Goal: Task Accomplishment & Management: Complete application form

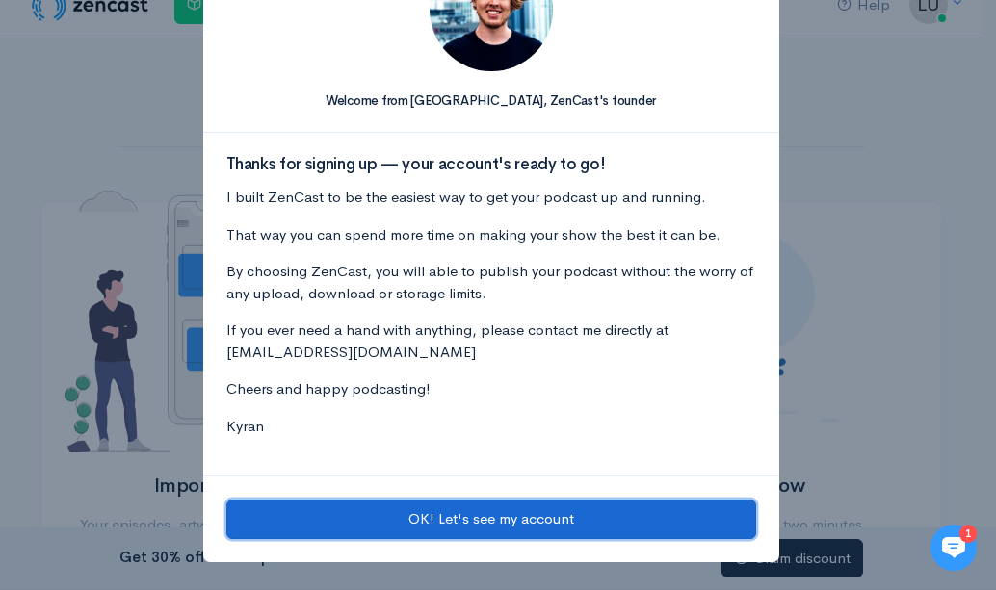
click at [484, 520] on button "OK! Let's see my account" at bounding box center [491, 519] width 530 height 39
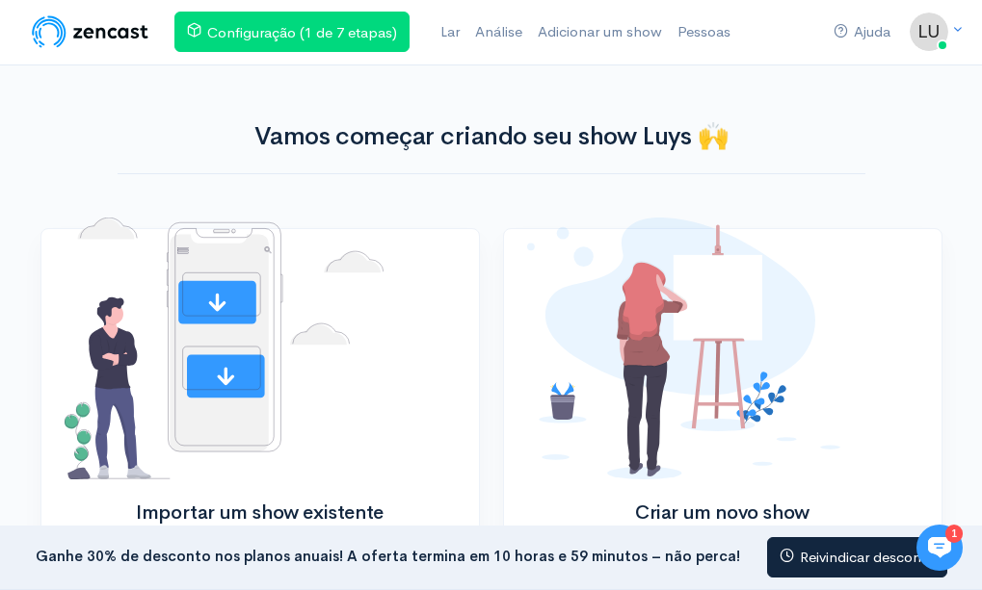
scroll to position [29, 0]
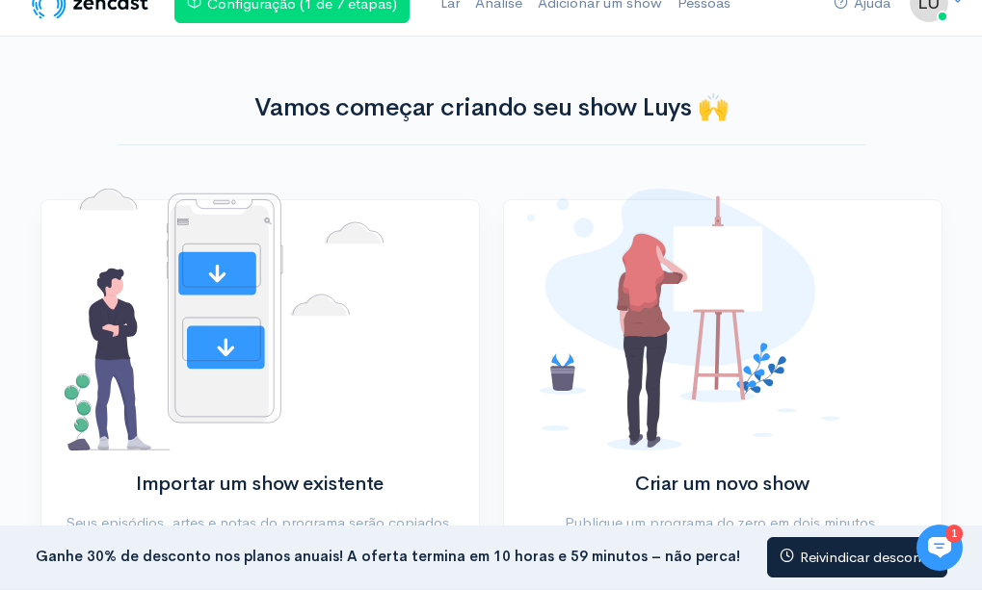
click at [721, 567] on link "Criar show" at bounding box center [723, 570] width 116 height 40
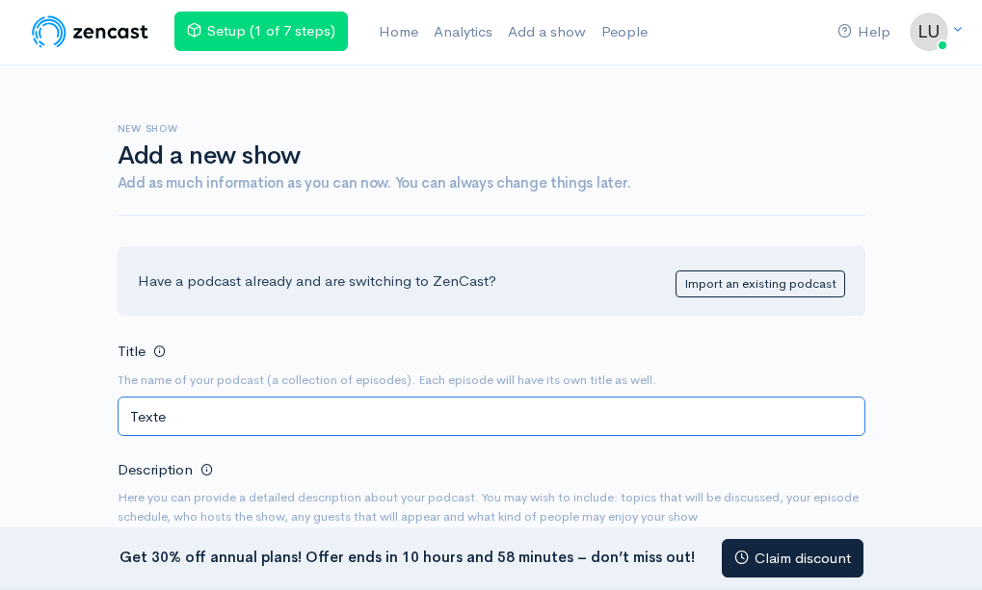
type input "Texte"
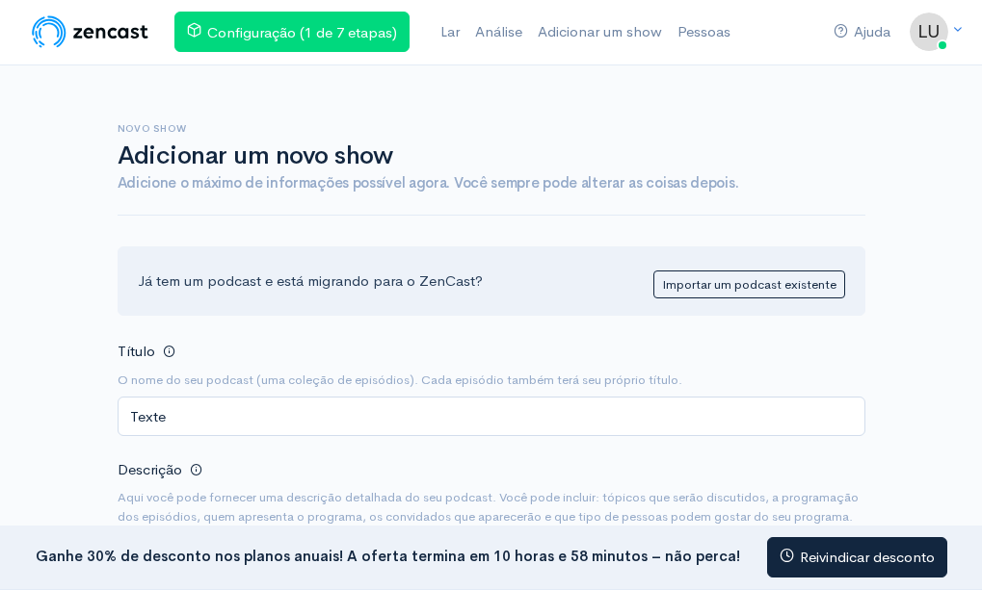
scroll to position [378, 0]
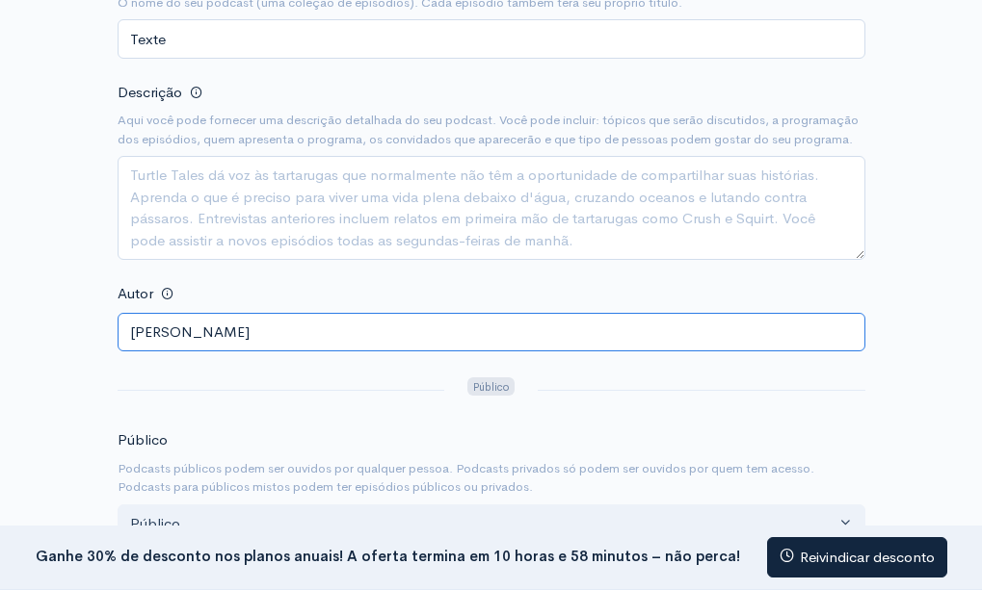
type input "[PERSON_NAME]"
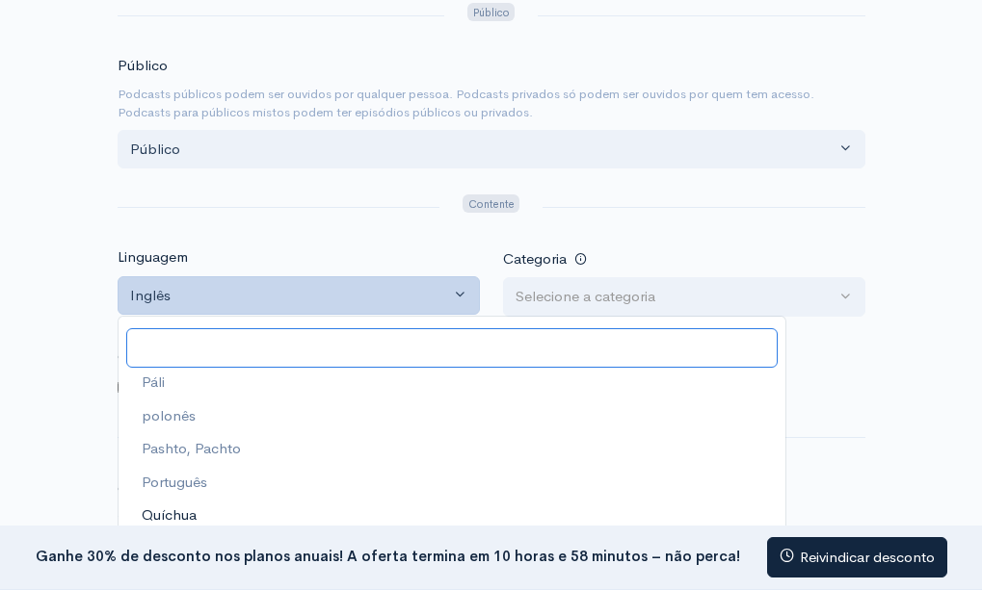
scroll to position [4259, 0]
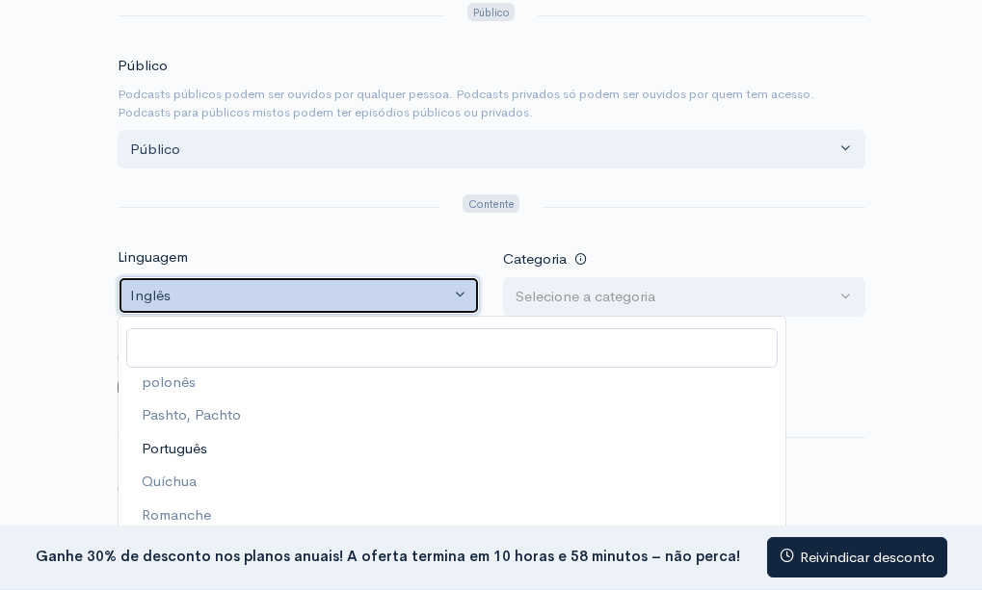
select select "pt"
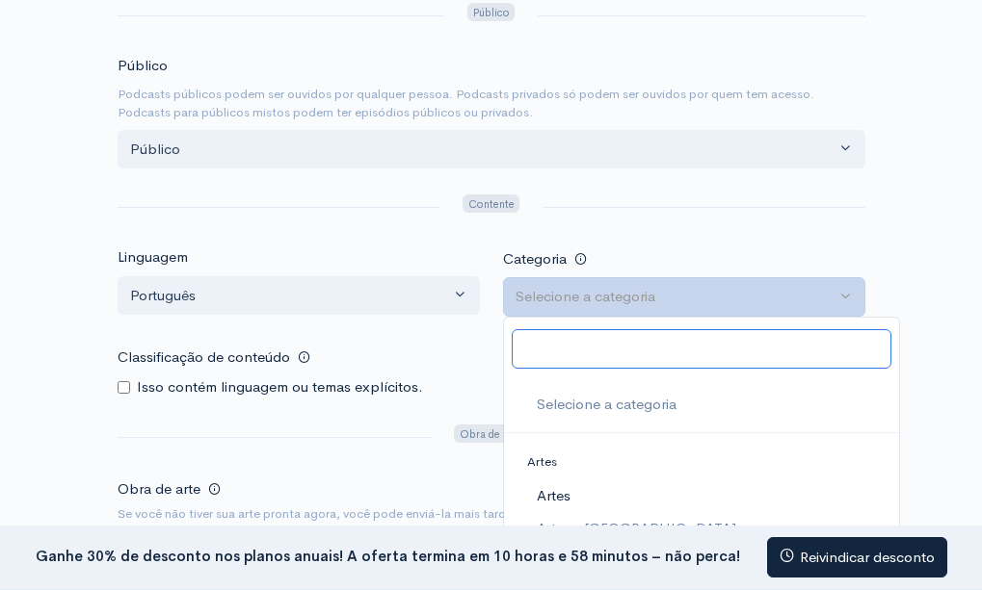
scroll to position [5, 0]
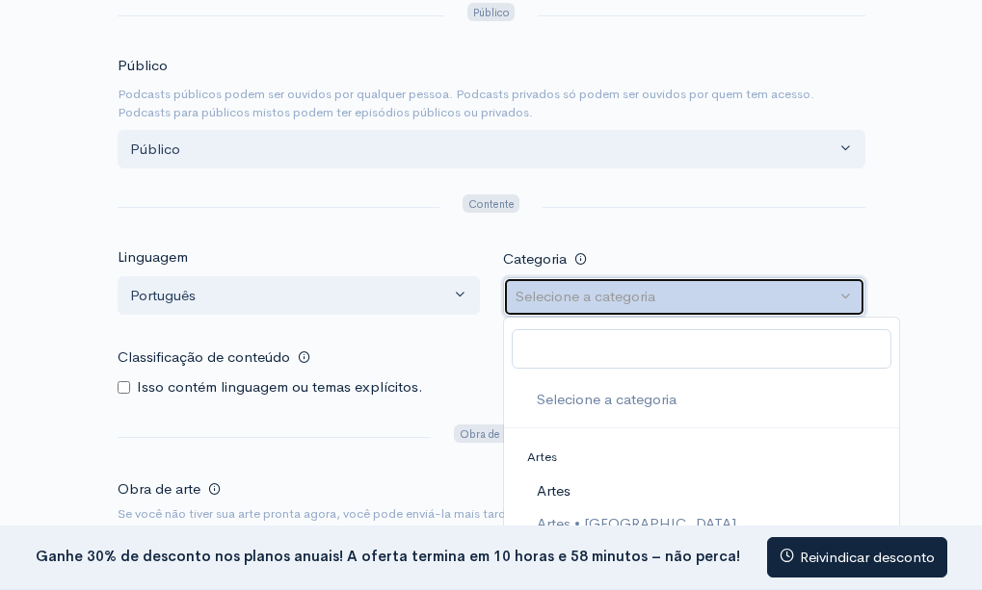
select select "Arts"
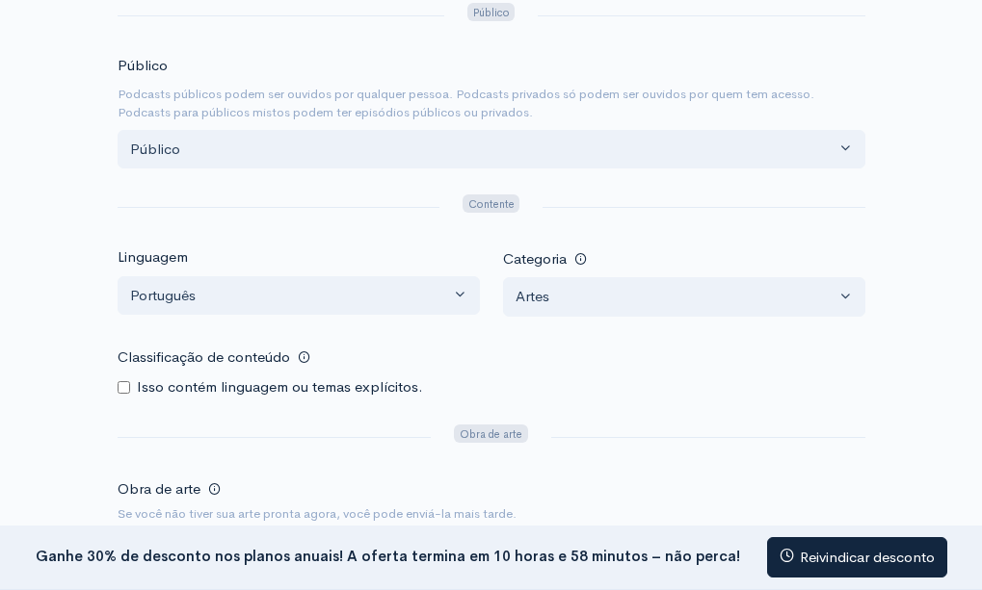
click at [123, 388] on input "Classificação de conteúdo" at bounding box center [124, 387] width 13 height 13
checkbox input "true"
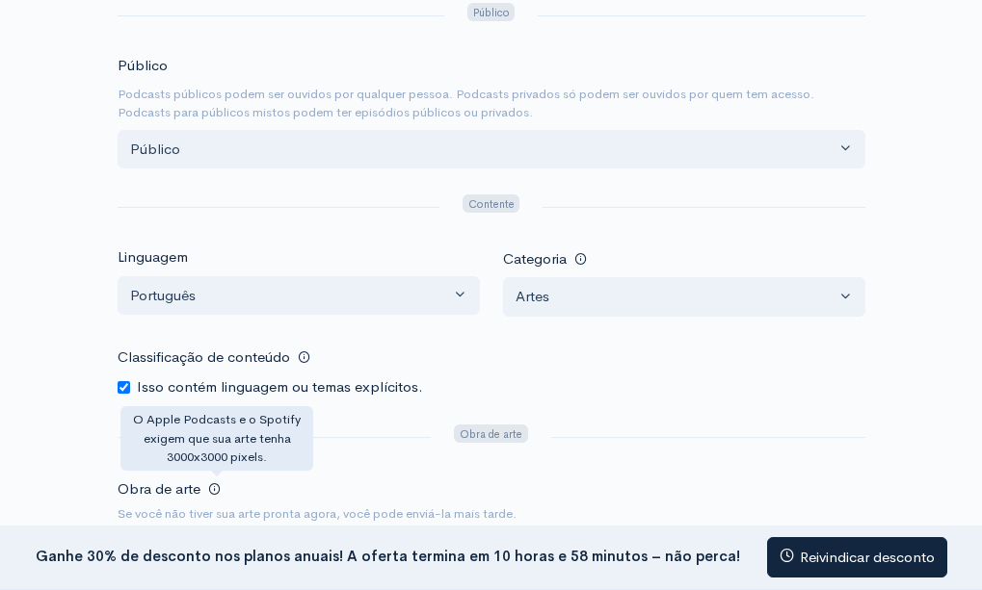
scroll to position [1142, 0]
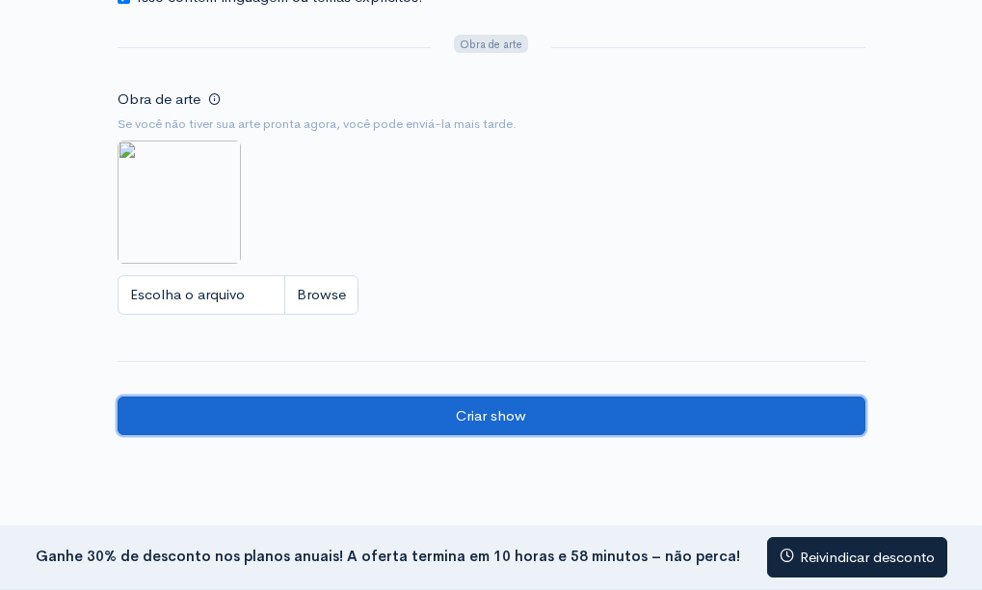
click at [491, 416] on input "Criar show" at bounding box center [491, 416] width 747 height 39
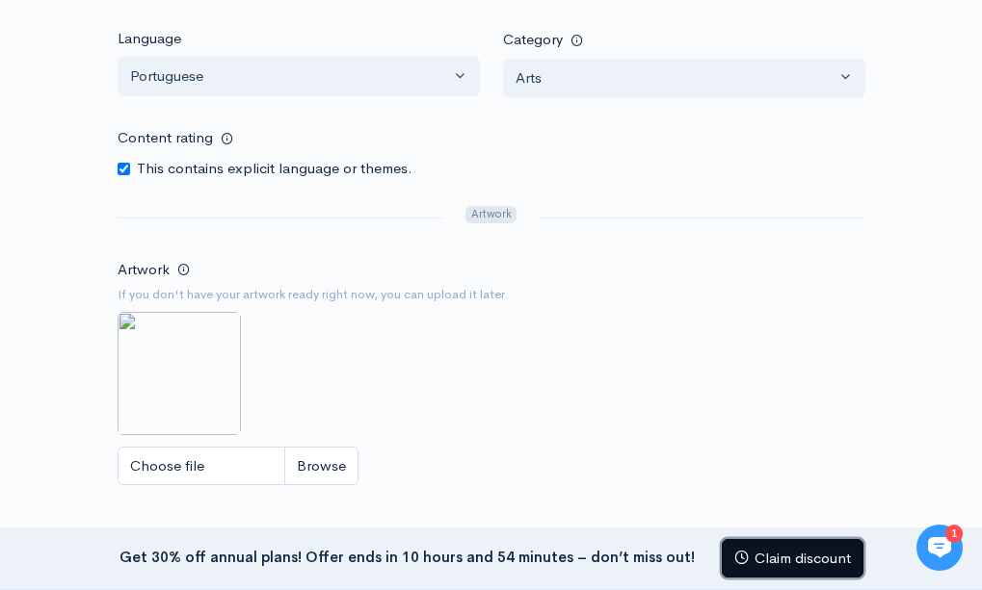
scroll to position [1283, 0]
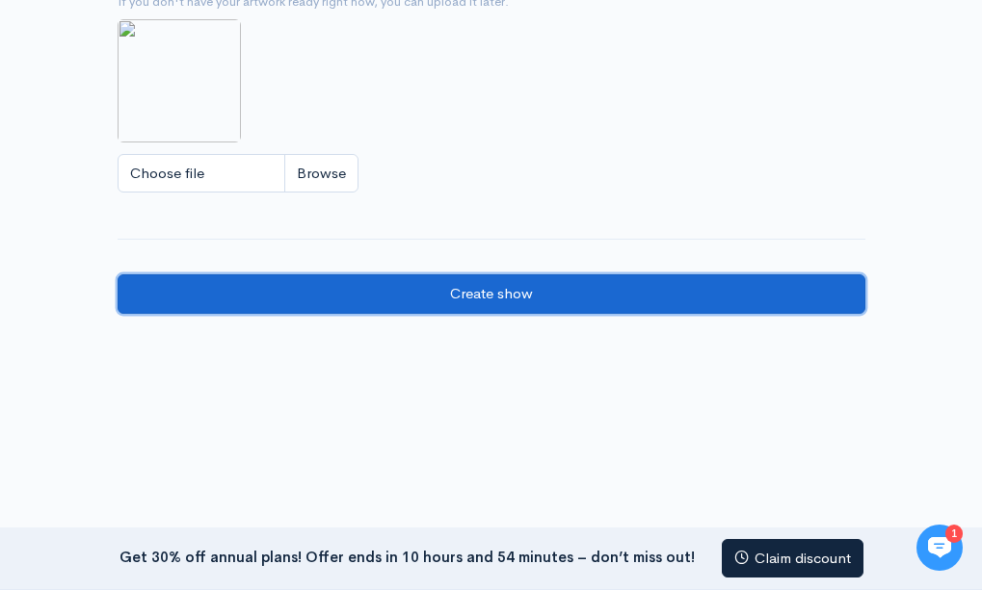
click at [491, 294] on input "Create show" at bounding box center [491, 294] width 747 height 39
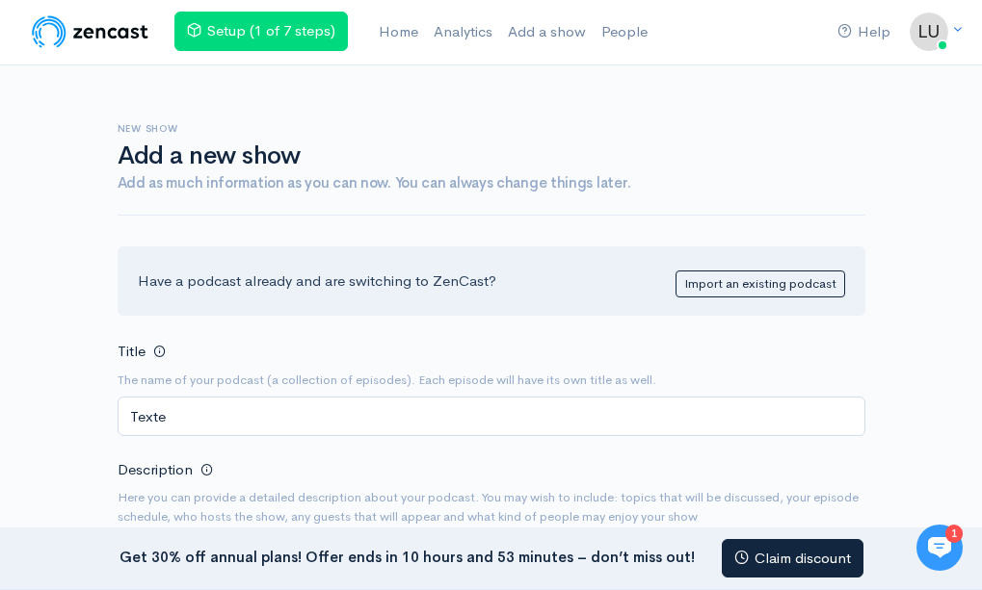
click at [939, 548] on iframe at bounding box center [939, 548] width 46 height 46
click at [939, 548] on div at bounding box center [939, 548] width 46 height 46
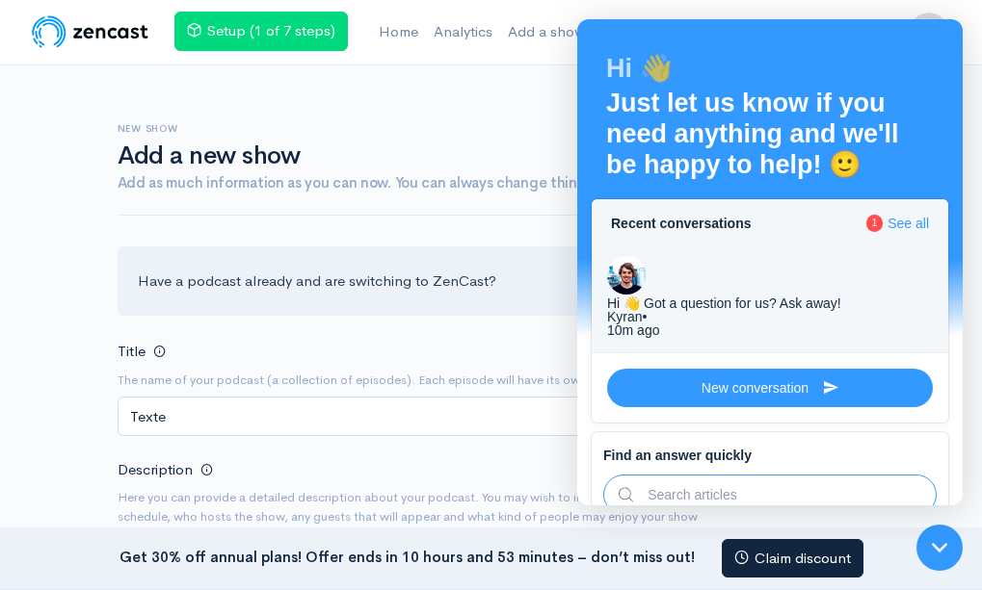
click at [939, 548] on div at bounding box center [939, 548] width 46 height 46
